Goal: Task Accomplishment & Management: Use online tool/utility

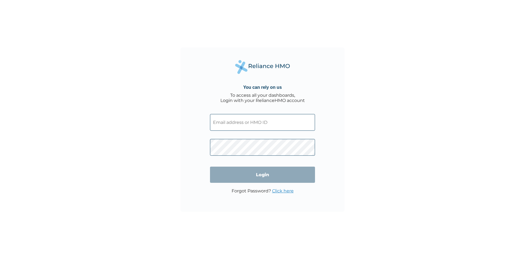
click at [237, 126] on input "text" at bounding box center [262, 122] width 105 height 17
type input "teemahballah@gmail.com"
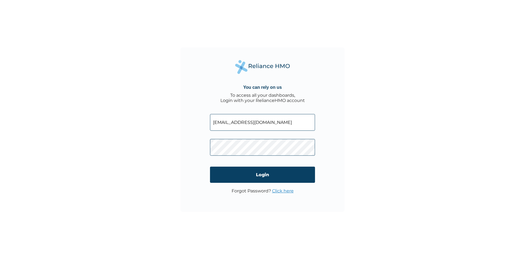
click input "Login" at bounding box center [262, 174] width 105 height 16
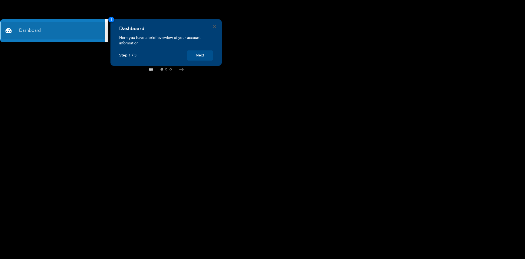
click at [203, 55] on button "Next" at bounding box center [200, 55] width 26 height 10
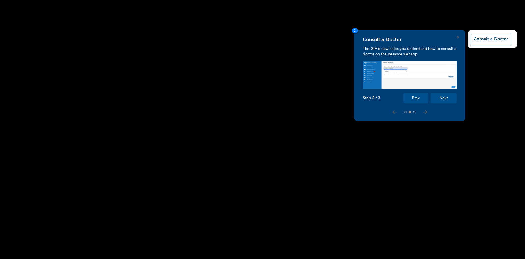
click at [442, 97] on button "Next" at bounding box center [444, 98] width 26 height 10
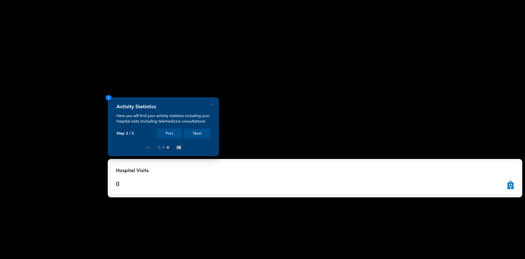
click at [206, 132] on button "Next" at bounding box center [197, 133] width 26 height 10
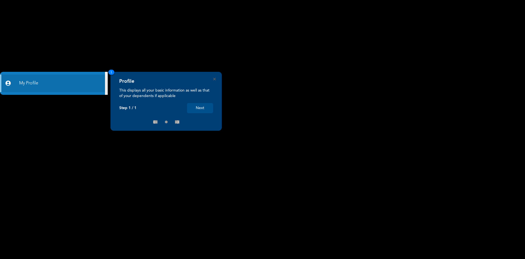
click at [200, 108] on button "Next" at bounding box center [200, 108] width 26 height 10
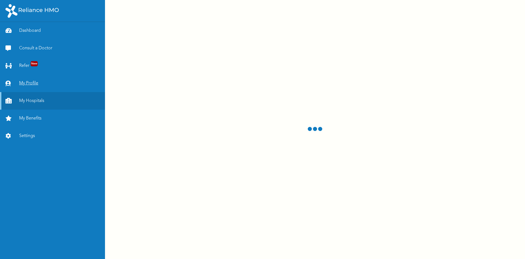
click at [29, 84] on link "My Profile" at bounding box center [52, 83] width 105 height 18
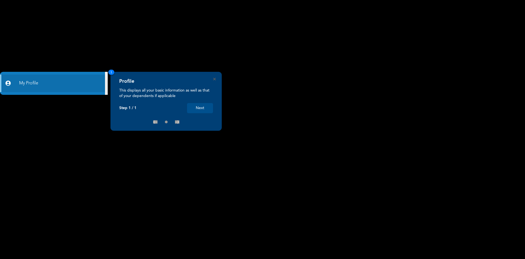
click at [198, 107] on button "Next" at bounding box center [200, 108] width 26 height 10
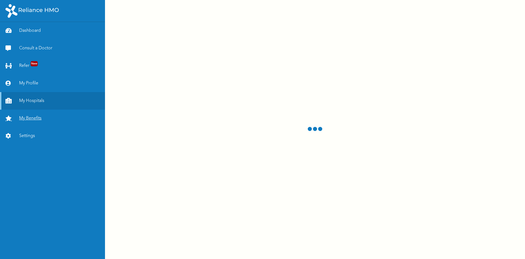
click at [30, 118] on link "My Benefits" at bounding box center [52, 118] width 105 height 18
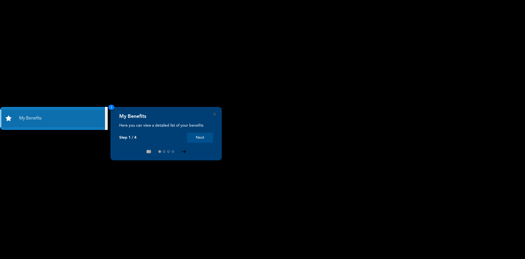
click at [182, 150] on icon at bounding box center [184, 152] width 4 height 4
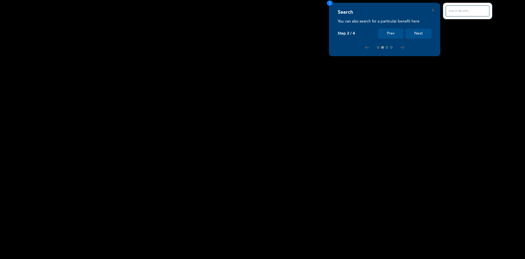
click at [401, 50] on div "Search You can also search for a particular benefit here Step 2 / 4 Prev Next 2" at bounding box center [384, 29] width 111 height 53
click at [403, 45] on div at bounding box center [385, 47] width 94 height 4
click at [401, 48] on icon at bounding box center [402, 48] width 4 height 4
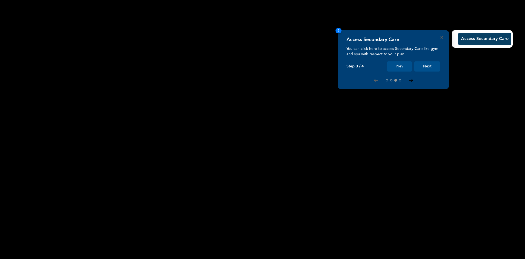
click at [412, 82] on icon at bounding box center [411, 81] width 4 height 4
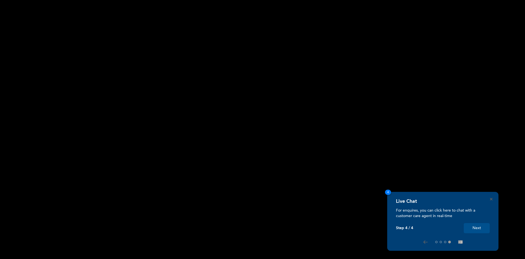
click at [223, 169] on rect at bounding box center [262, 129] width 525 height 259
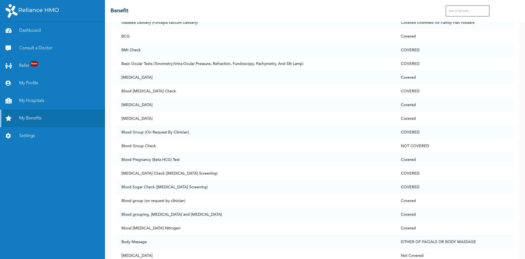
scroll to position [363, 0]
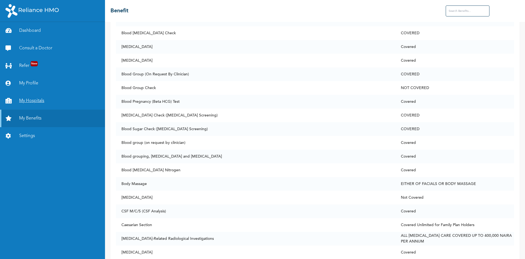
click at [36, 101] on link "My Hospitals" at bounding box center [52, 101] width 105 height 18
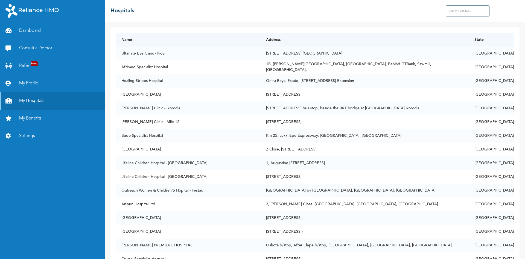
click at [458, 9] on input "text" at bounding box center [468, 10] width 44 height 11
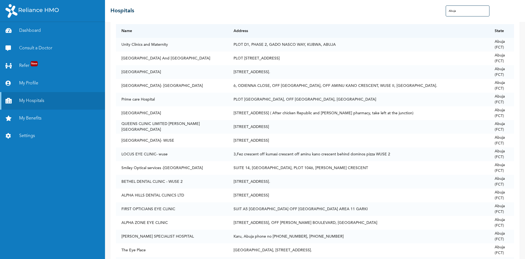
scroll to position [13, 0]
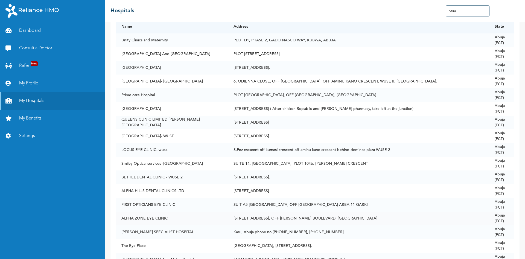
click at [228, 218] on td "[STREET_ADDRESS], OFF [PERSON_NAME] BOULEVARD, [GEOGRAPHIC_DATA]" at bounding box center [358, 218] width 261 height 14
click at [276, 219] on td "[STREET_ADDRESS], OFF [PERSON_NAME] BOULEVARD, [GEOGRAPHIC_DATA]" at bounding box center [358, 218] width 261 height 14
click at [278, 218] on td "[STREET_ADDRESS], OFF [PERSON_NAME] BOULEVARD, [GEOGRAPHIC_DATA]" at bounding box center [358, 218] width 261 height 14
click at [279, 217] on td "[STREET_ADDRESS], OFF [PERSON_NAME] BOULEVARD, [GEOGRAPHIC_DATA]" at bounding box center [358, 218] width 261 height 14
click at [228, 216] on td "[STREET_ADDRESS], OFF [PERSON_NAME] BOULEVARD, [GEOGRAPHIC_DATA]" at bounding box center [358, 218] width 261 height 14
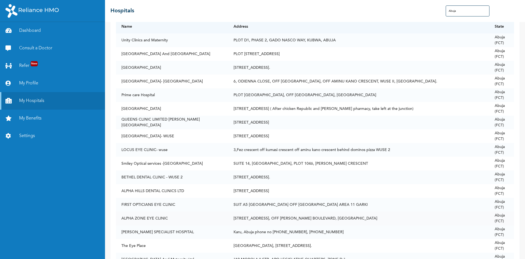
click at [156, 218] on td "ALPHA ZONE EYE CLINIC" at bounding box center [172, 218] width 112 height 14
click at [140, 222] on td "ALPHA ZONE EYE CLINIC" at bounding box center [172, 218] width 112 height 14
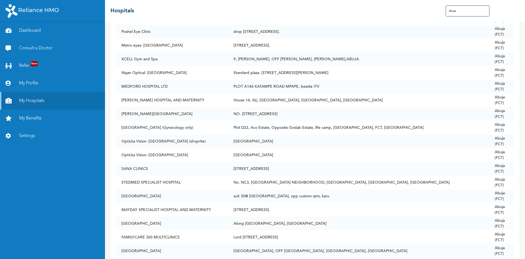
scroll to position [408, 0]
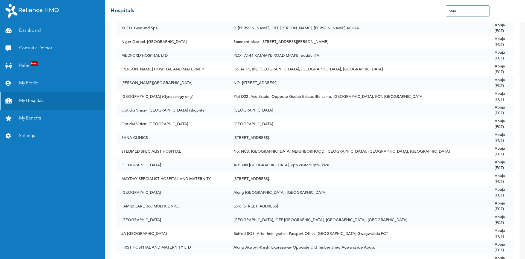
click at [147, 208] on td "FAMILYCARE 360 MULTICLINICS" at bounding box center [172, 206] width 112 height 14
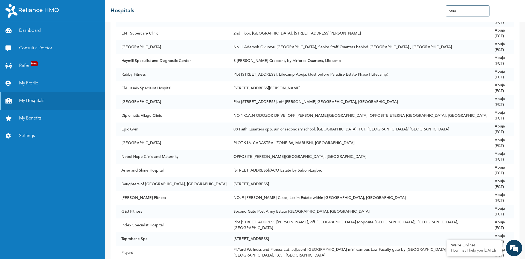
scroll to position [2173, 0]
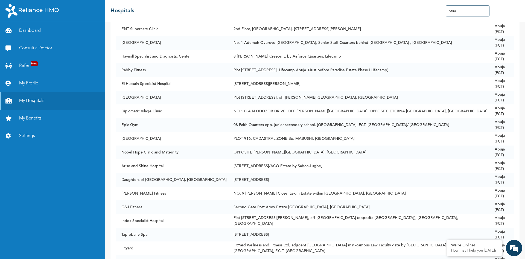
drag, startPoint x: 520, startPoint y: 167, endPoint x: 520, endPoint y: 174, distance: 6.8
click at [520, 174] on div "Name Address State Unity Clinics and Maternity [STREET_ADDRESS] (FCT) [GEOGRAPH…" at bounding box center [315, 140] width 420 height 237
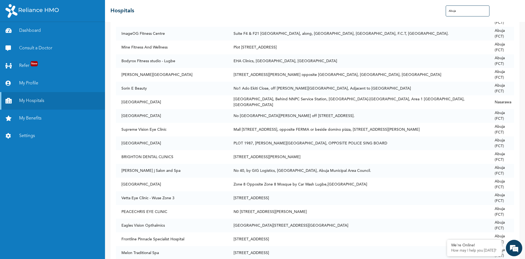
scroll to position [3217, 0]
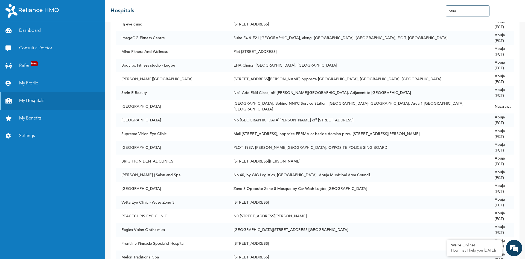
click at [467, 12] on input "Abuja" at bounding box center [468, 10] width 44 height 11
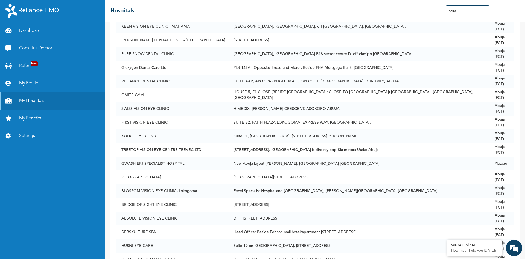
scroll to position [1267, 0]
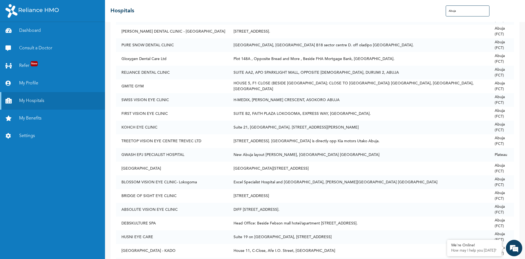
type input "Abuja"
click at [521, 114] on div "Name Address State Unity Clinics and Maternity [STREET_ADDRESS] (FCT) [GEOGRAPH…" at bounding box center [315, 140] width 420 height 237
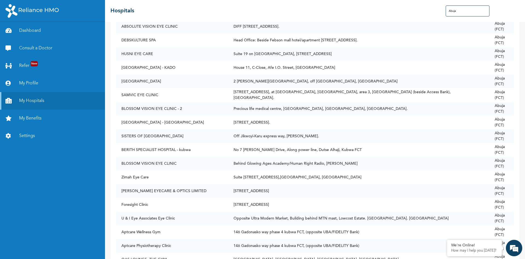
scroll to position [1454, 0]
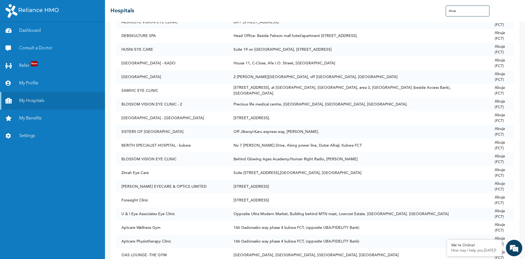
click at [521, 122] on div "Name Address State Unity Clinics and Maternity [STREET_ADDRESS] (FCT) [GEOGRAPH…" at bounding box center [315, 140] width 420 height 237
click at [521, 123] on div "Name Address State Unity Clinics and Maternity [STREET_ADDRESS] (FCT) [GEOGRAPH…" at bounding box center [315, 140] width 420 height 237
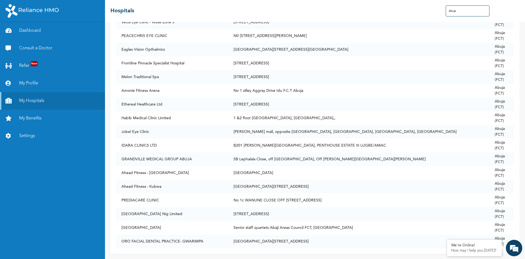
scroll to position [3375, 0]
click at [34, 116] on link "My Benefits" at bounding box center [52, 118] width 105 height 18
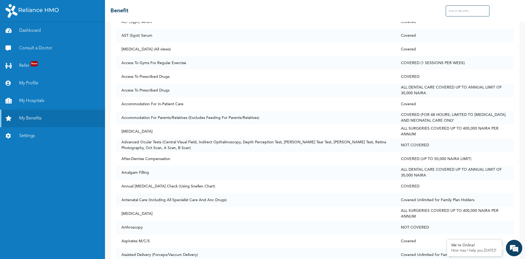
scroll to position [84, 0]
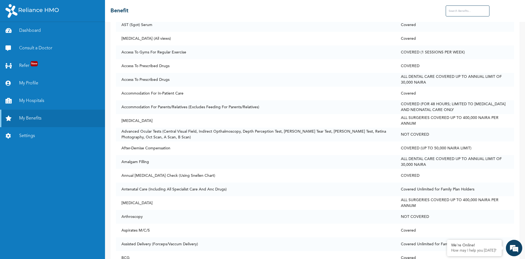
drag, startPoint x: 517, startPoint y: 43, endPoint x: 517, endPoint y: 46, distance: 3.1
click at [517, 46] on div "Access Secondary Care Benefit Status 24 Hour Creatinine Clearance Covered ALT (…" at bounding box center [315, 140] width 420 height 237
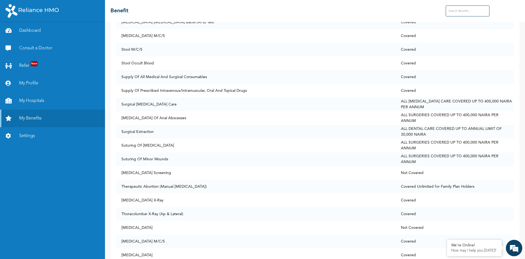
scroll to position [4128, 0]
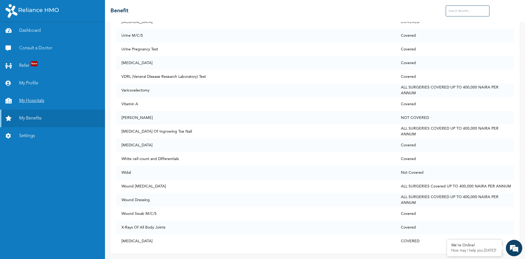
click at [30, 101] on link "My Hospitals" at bounding box center [52, 101] width 105 height 18
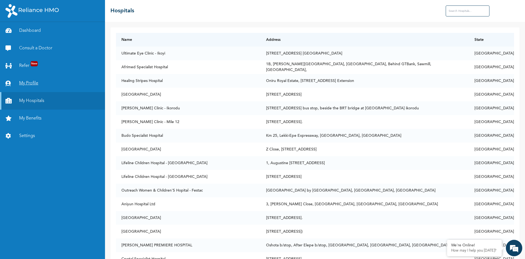
click at [30, 81] on link "My Profile" at bounding box center [52, 83] width 105 height 18
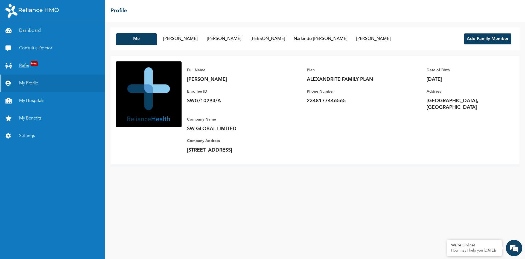
click at [23, 68] on link "Refer New" at bounding box center [52, 66] width 105 height 18
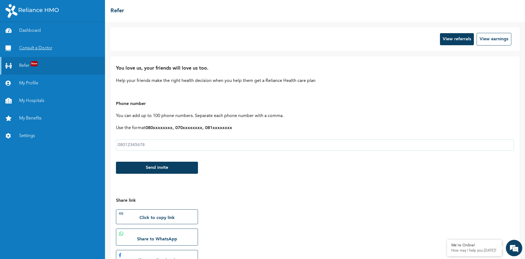
click at [26, 49] on link "Consult a Doctor" at bounding box center [52, 48] width 105 height 18
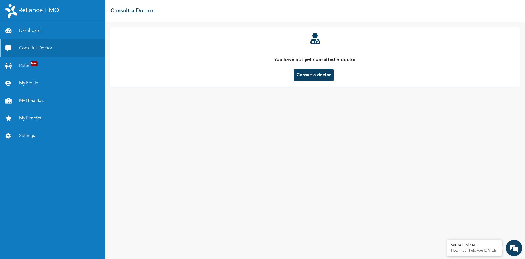
click at [30, 31] on link "Dashboard" at bounding box center [52, 31] width 105 height 18
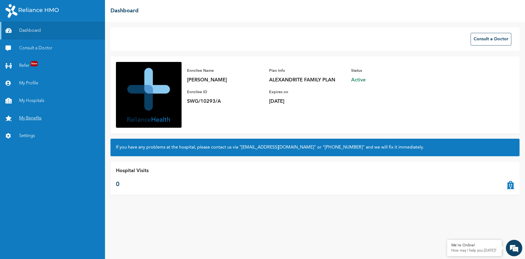
click at [35, 116] on link "My Benefits" at bounding box center [52, 118] width 105 height 18
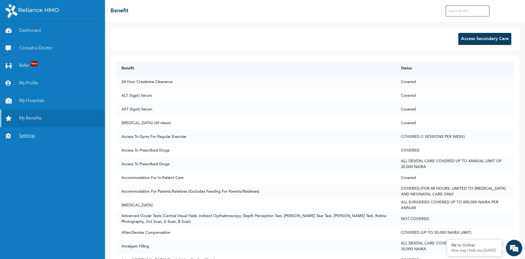
click at [29, 136] on link "Settings" at bounding box center [52, 136] width 105 height 18
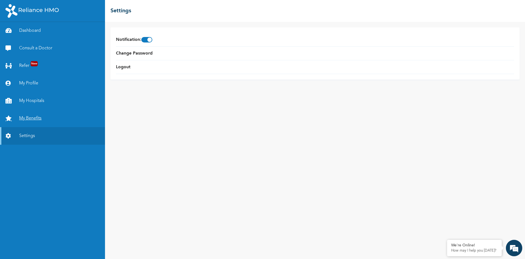
click at [33, 115] on link "My Benefits" at bounding box center [52, 118] width 105 height 18
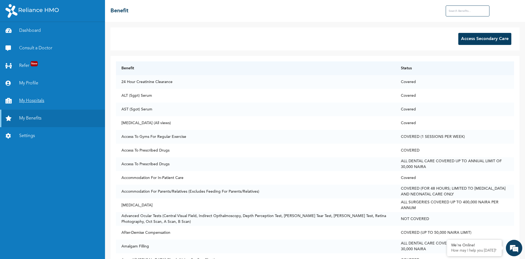
click at [39, 102] on link "My Hospitals" at bounding box center [52, 101] width 105 height 18
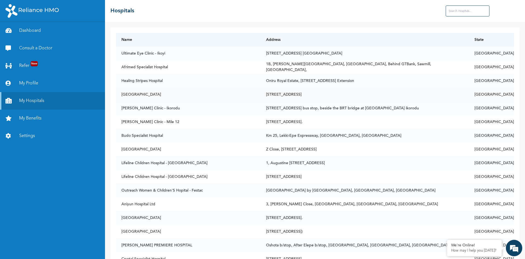
click at [130, 94] on td "[GEOGRAPHIC_DATA]" at bounding box center [188, 95] width 145 height 14
click at [291, 89] on td "[STREET_ADDRESS]" at bounding box center [365, 95] width 209 height 14
click at [22, 68] on link "Refer New" at bounding box center [52, 66] width 105 height 18
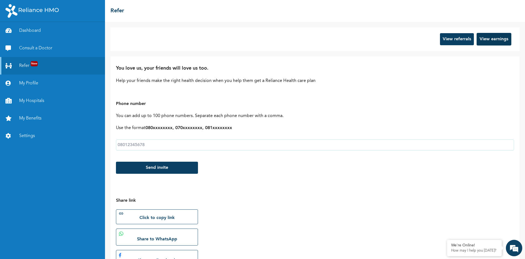
click at [493, 40] on button "View earnings" at bounding box center [494, 39] width 35 height 13
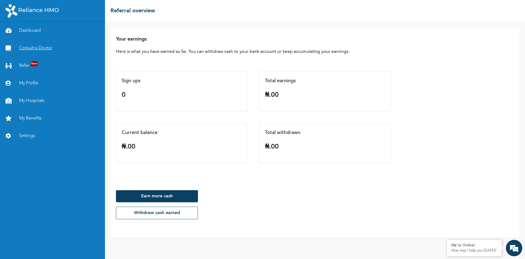
click at [35, 46] on link "Consult a Doctor" at bounding box center [52, 48] width 105 height 18
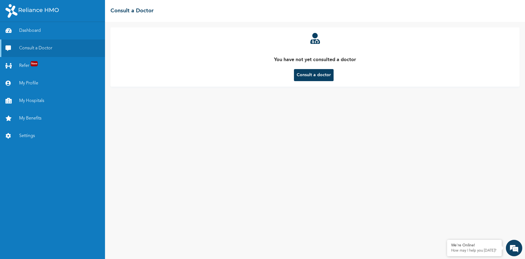
click at [321, 73] on button "Consult a doctor" at bounding box center [314, 75] width 40 height 12
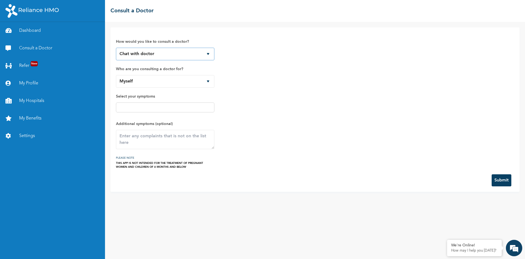
click at [204, 57] on select "Chat with doctor Phone Call" at bounding box center [165, 54] width 99 height 13
click at [202, 83] on select "Myself [PERSON_NAME] [PERSON_NAME] [PERSON_NAME] Narkindo [PERSON_NAME] Asaar […" at bounding box center [165, 81] width 99 height 13
